Goal: Use online tool/utility: Utilize a website feature to perform a specific function

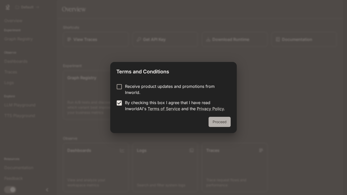
click at [229, 120] on button "Proceed" at bounding box center [220, 122] width 22 height 10
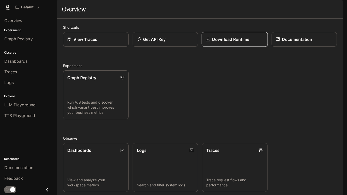
click at [225, 42] on p "Download Runtime" at bounding box center [230, 39] width 37 height 6
click at [222, 113] on div "Graph Registry Run A/B tests and discover which variant best improves your busi…" at bounding box center [198, 92] width 278 height 53
click at [333, 9] on img "button" at bounding box center [335, 7] width 7 height 7
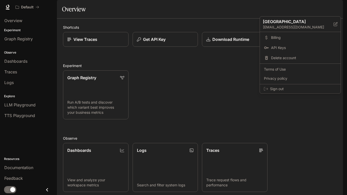
drag, startPoint x: 210, startPoint y: 103, endPoint x: 206, endPoint y: 104, distance: 3.8
click at [209, 103] on div at bounding box center [173, 97] width 347 height 195
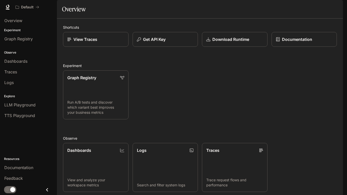
scroll to position [94, 0]
click at [27, 39] on span "Graph Registry" at bounding box center [18, 39] width 28 height 6
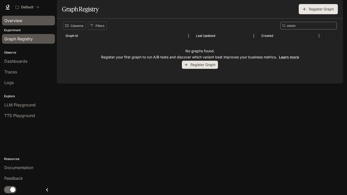
click at [13, 18] on span "Overview" at bounding box center [13, 21] width 18 height 6
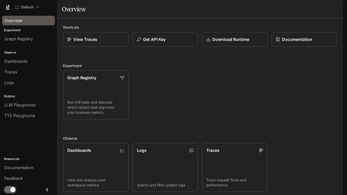
scroll to position [91, 0]
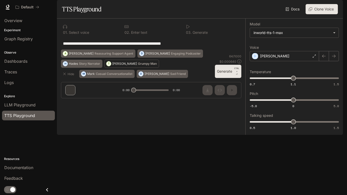
click at [138, 65] on p "Grumpy Man" at bounding box center [147, 63] width 19 height 3
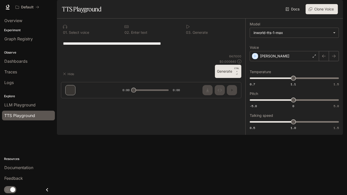
type textarea "**********"
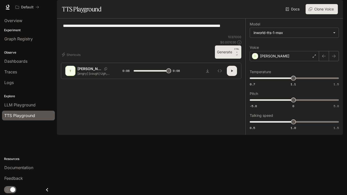
type input "*"
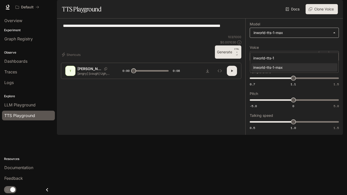
click at [322, 50] on body "**********" at bounding box center [173, 97] width 347 height 195
click at [229, 77] on div at bounding box center [173, 97] width 347 height 195
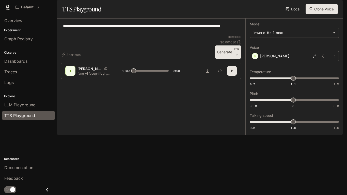
click at [87, 71] on p "[PERSON_NAME]" at bounding box center [89, 68] width 25 height 5
click at [71, 75] on div "T" at bounding box center [70, 71] width 8 height 8
click at [24, 103] on span "LLM Playground" at bounding box center [19, 105] width 31 height 6
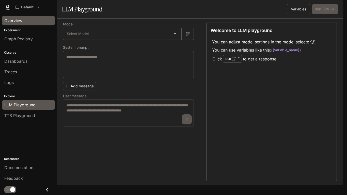
click at [21, 23] on span "Overview" at bounding box center [13, 21] width 18 height 6
